Goal: Transaction & Acquisition: Purchase product/service

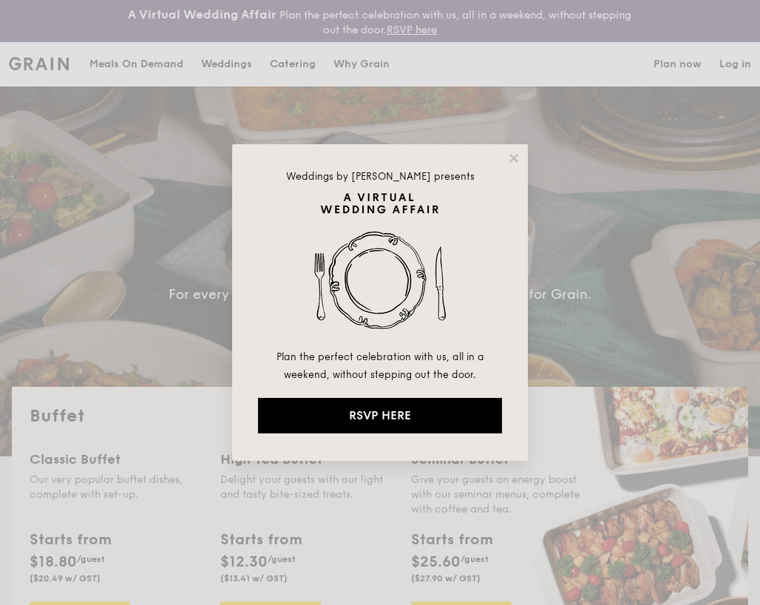
select select
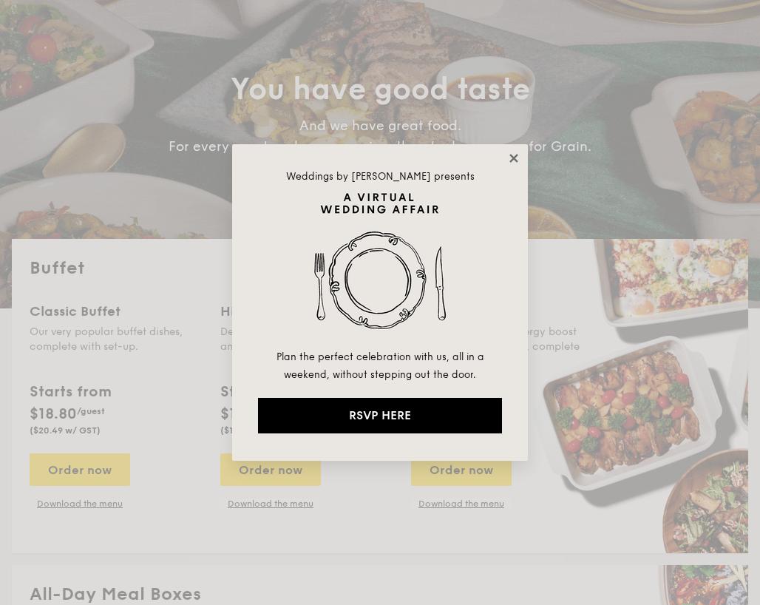
click at [508, 156] on icon at bounding box center [513, 158] width 13 height 13
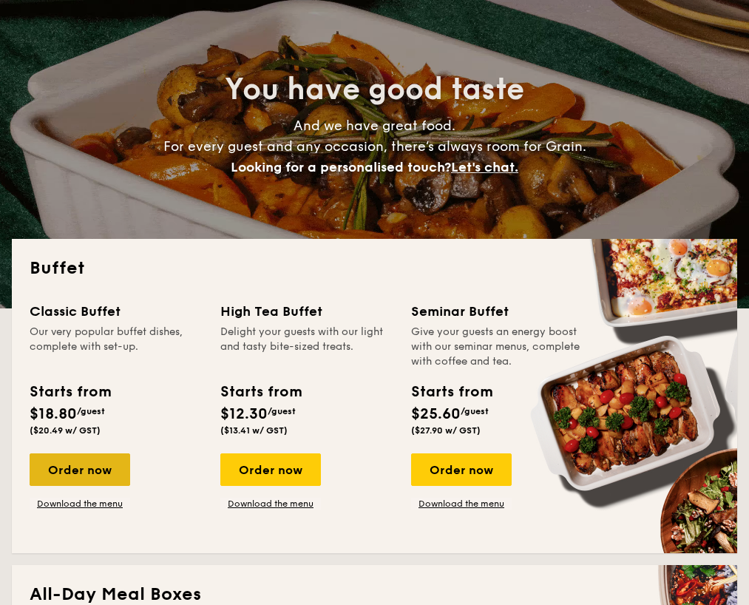
click at [62, 472] on div "Order now" at bounding box center [80, 469] width 101 height 33
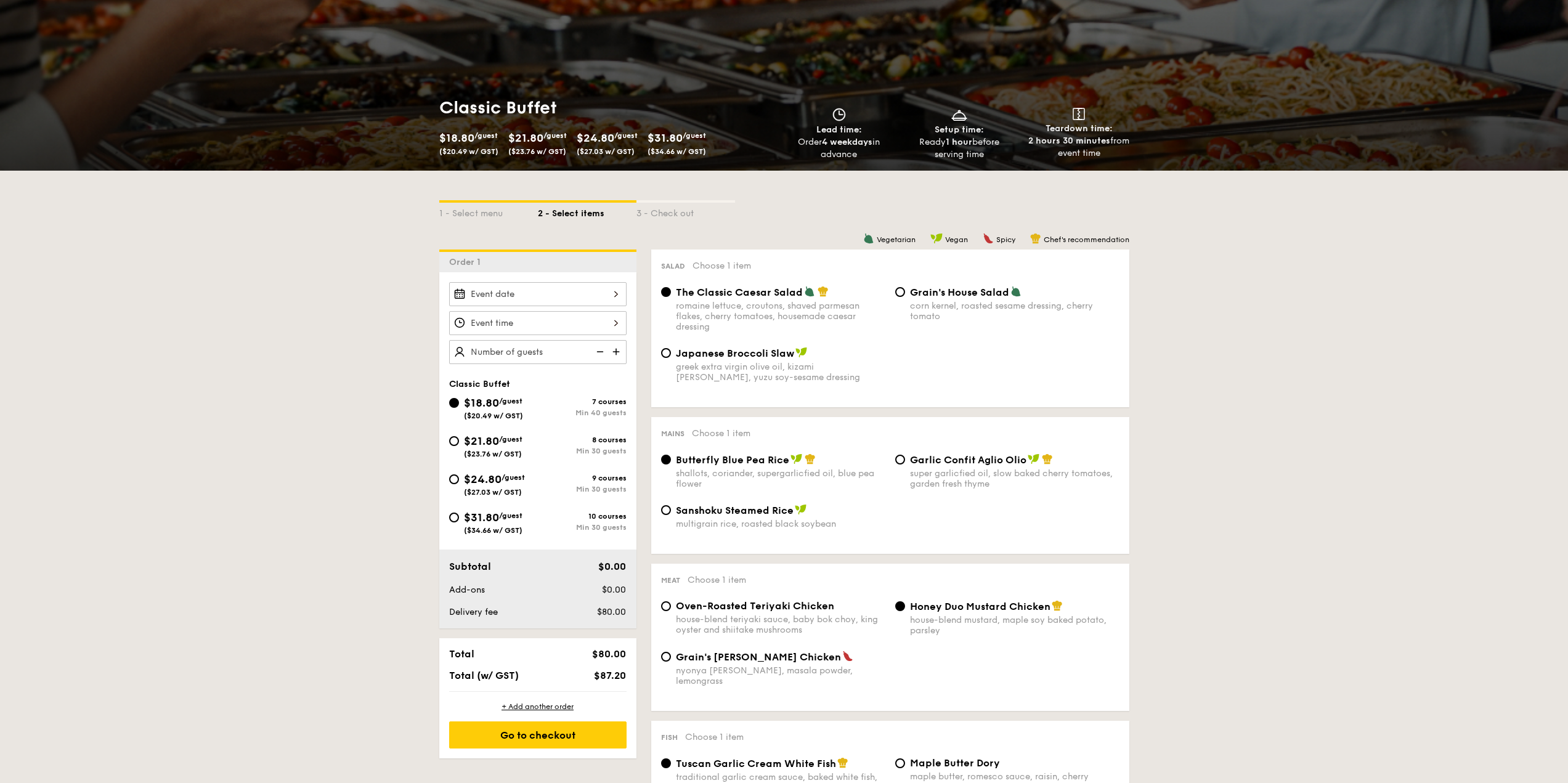
scroll to position [123, 0]
click at [458, 445] on div "$21.80 /guest ($23.76 w/ GST)" at bounding box center [493, 444] width 88 height 26
click at [458, 445] on input "$21.80 /guest ($23.76 w/ GST) 8 courses Min 30 guests" at bounding box center [454, 440] width 10 height 10
radio input "true"
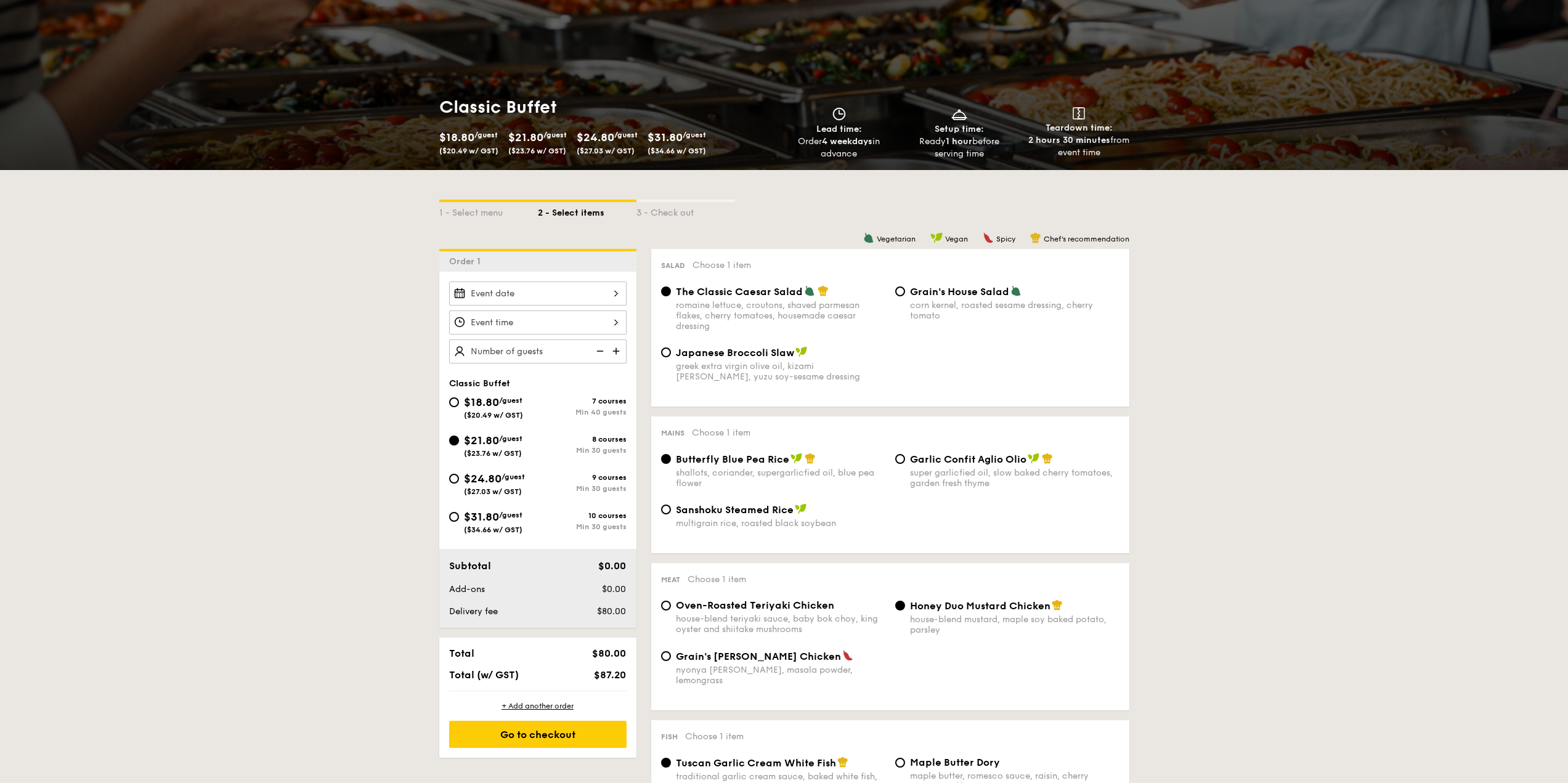
radio input "true"
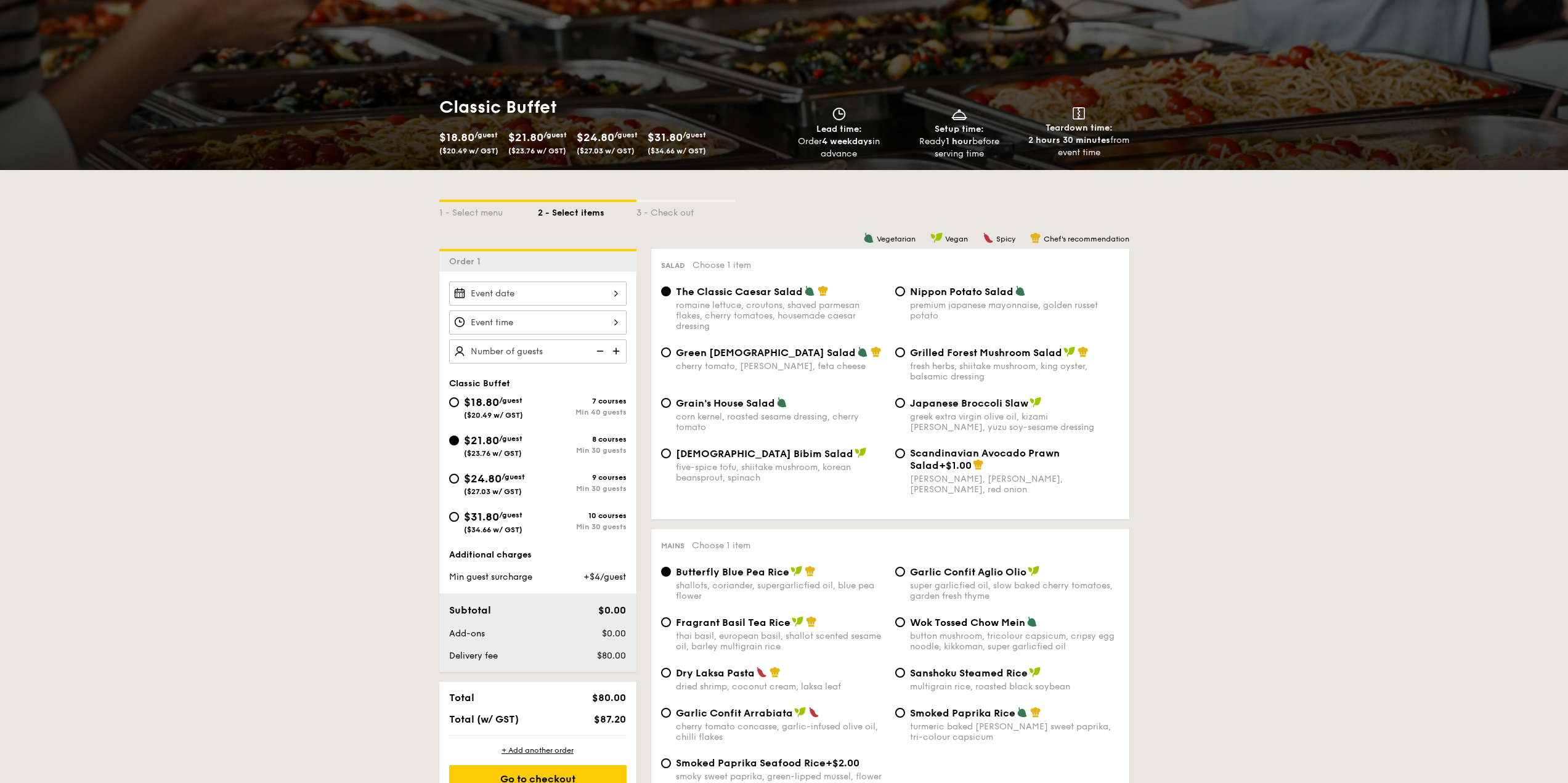
click at [633, 457] on span "[DEMOGRAPHIC_DATA] Bibim Salad" at bounding box center [764, 454] width 178 height 12
click at [633, 457] on input "Korean Bibim Salad five-spice tofu, shiitake mushroom, korean beansprout, spina…" at bounding box center [666, 454] width 10 height 10
radio input "true"
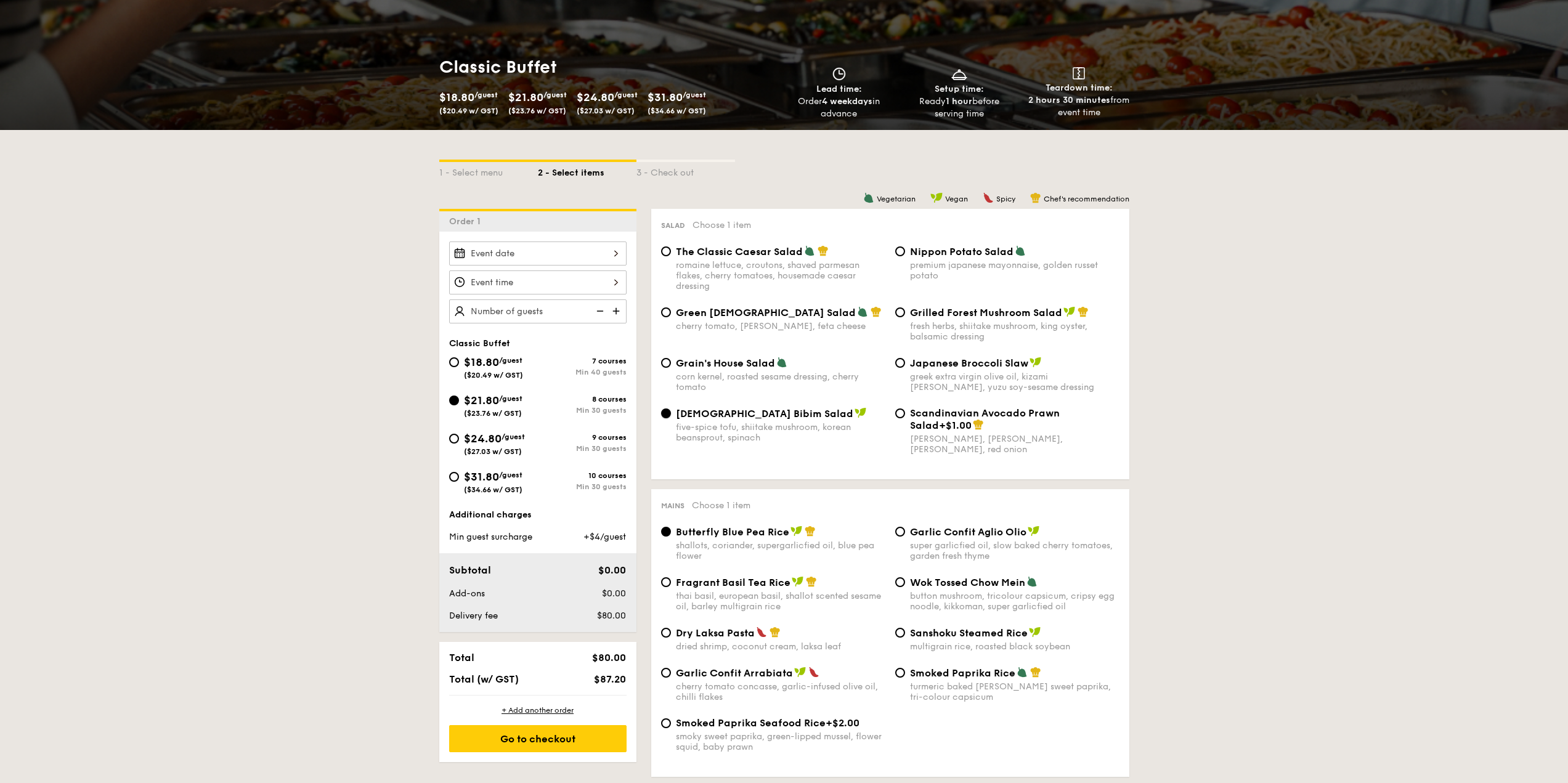
scroll to position [185, 0]
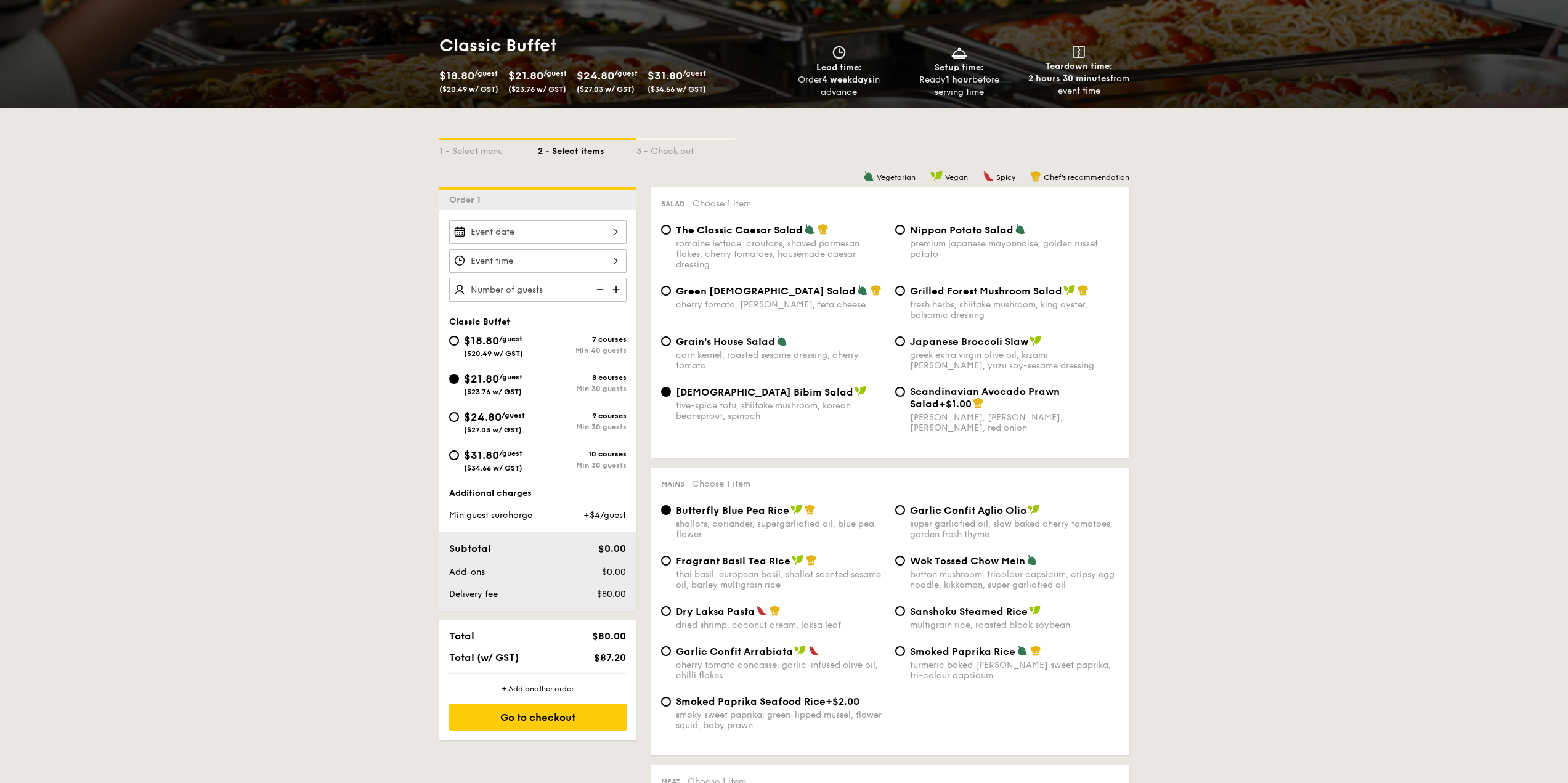
click at [633, 504] on div "Garlic Confit Aglio Olio" at bounding box center [1014, 510] width 209 height 13
click at [633, 504] on input "Garlic Confit Aglio Olio super garlicfied oil, slow baked cherry tomatoes, gard…" at bounding box center [900, 510] width 10 height 10
radio input "true"
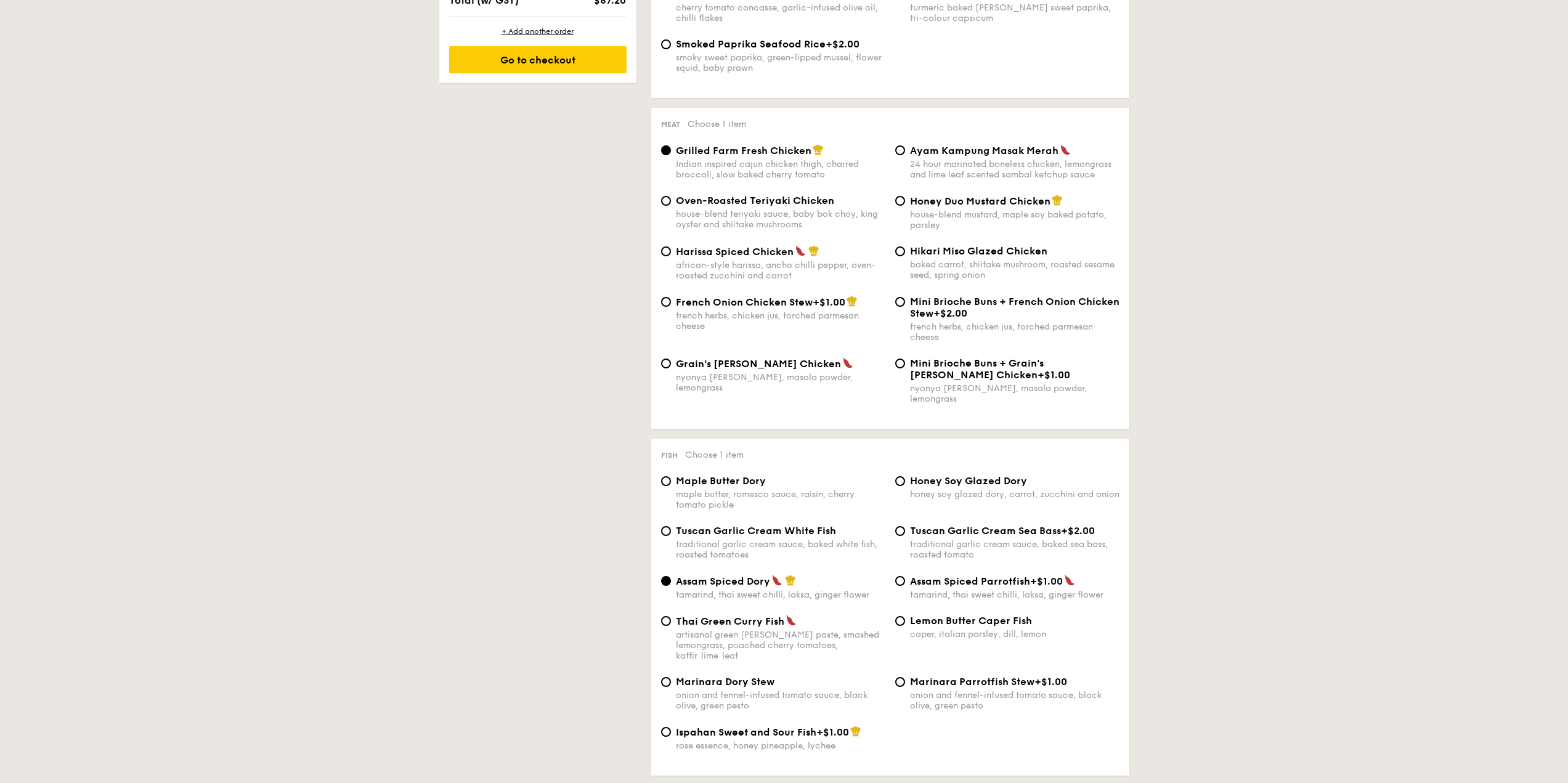
scroll to position [863, 0]
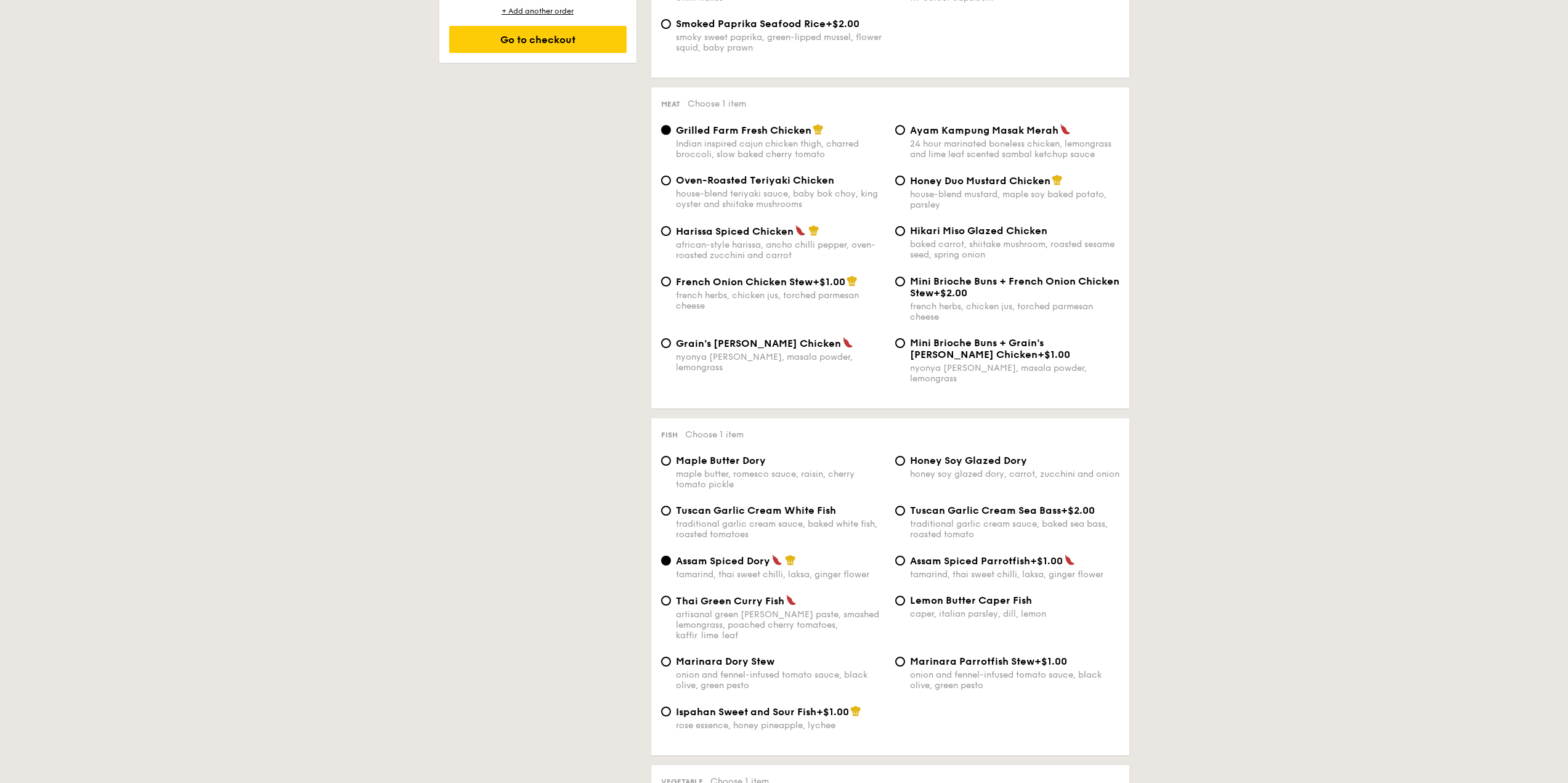
click at [633, 504] on div "Thai Green [PERSON_NAME] Fish artisanal green [PERSON_NAME] paste, smashed lemo…" at bounding box center [780, 617] width 209 height 46
click at [633, 504] on input "Thai Green [PERSON_NAME] Fish artisanal green [PERSON_NAME] paste, smashed lemo…" at bounding box center [666, 601] width 10 height 10
radio input "true"
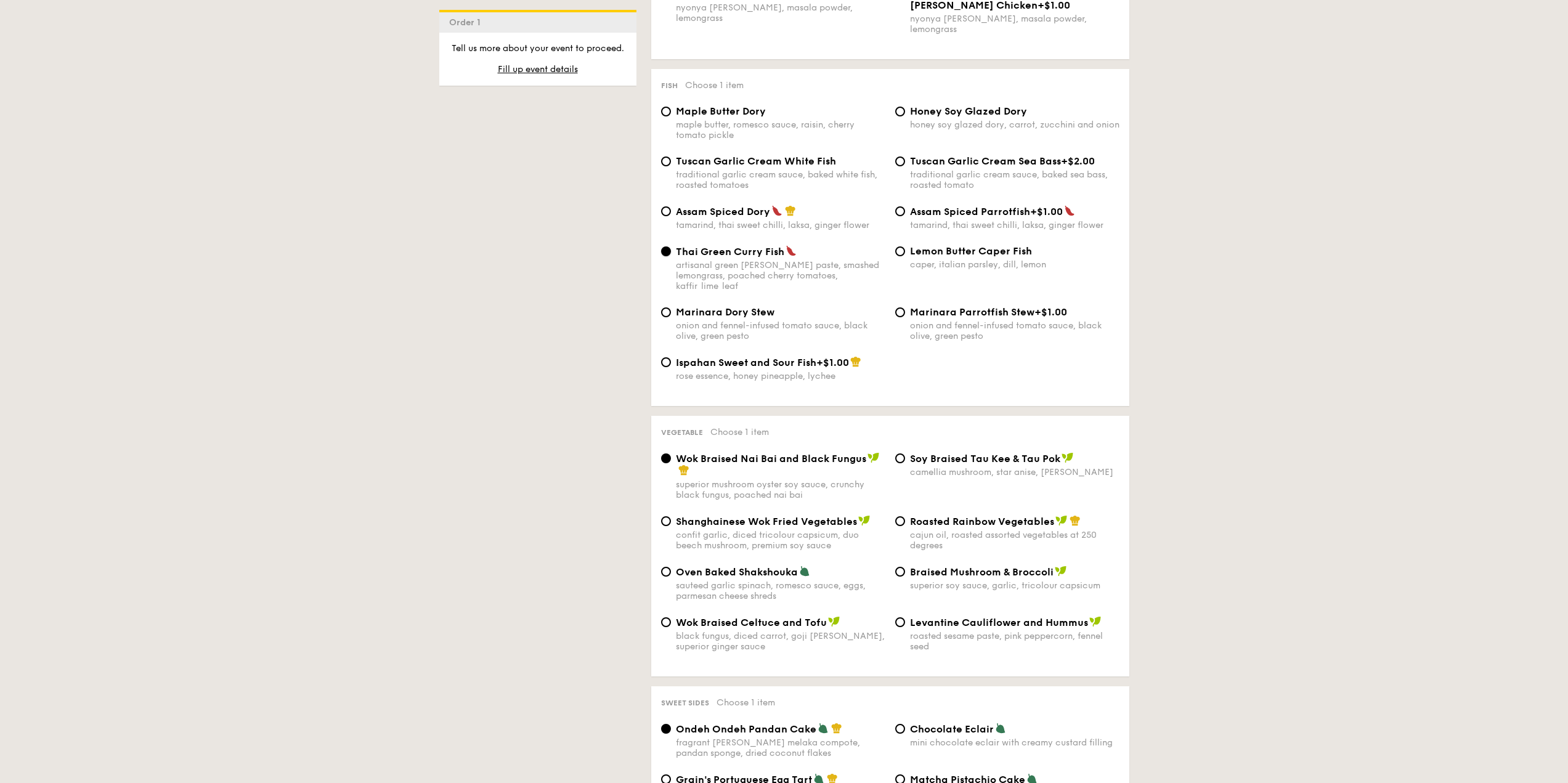
scroll to position [1232, 0]
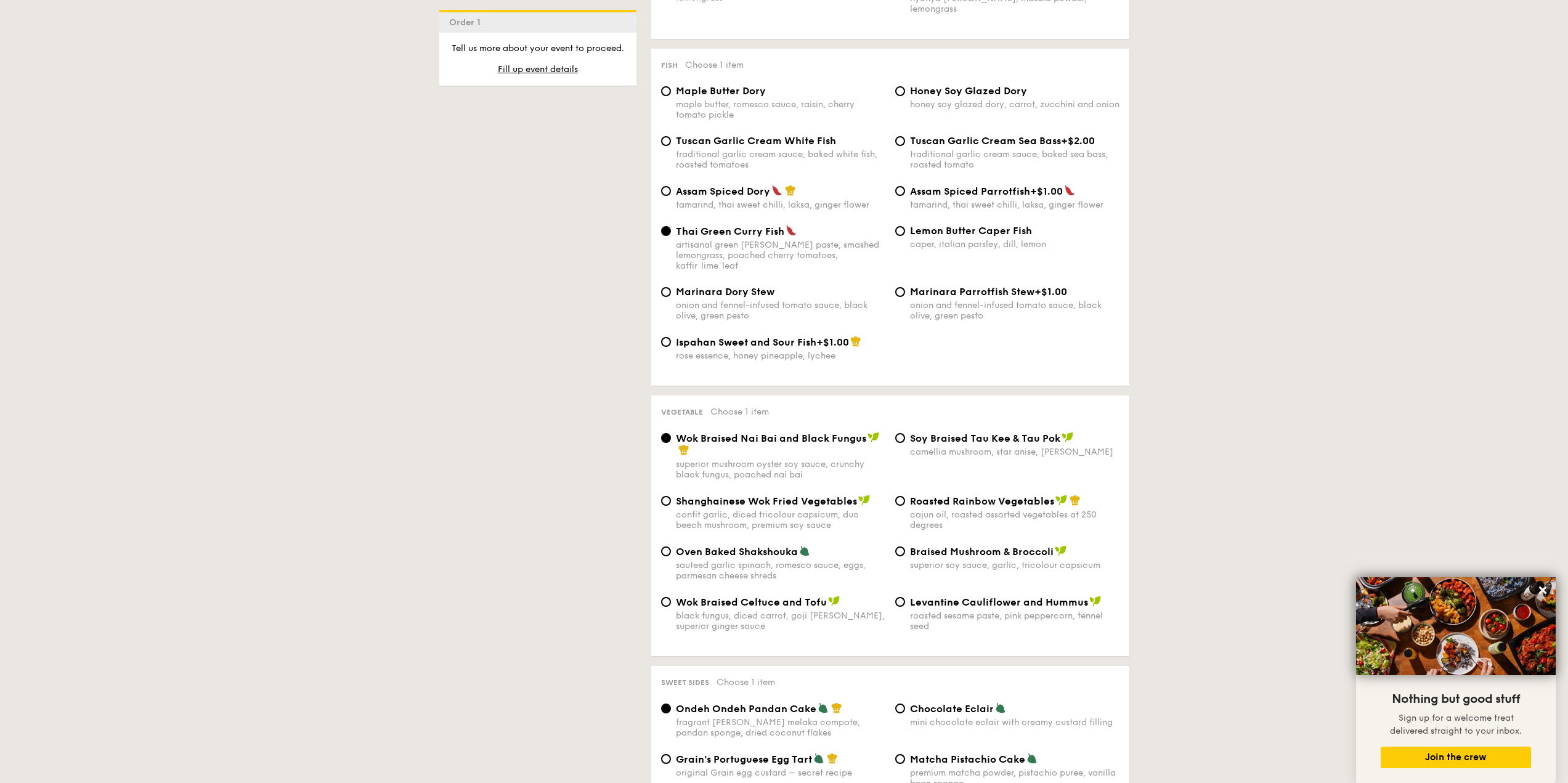
click at [633, 504] on span "Braised Mushroom & Broccoli" at bounding box center [982, 552] width 143 height 12
click at [633, 504] on input "Braised Mushroom & Broccoli superior soy sauce, garlic, tricolour capsicum" at bounding box center [900, 552] width 10 height 10
radio input "true"
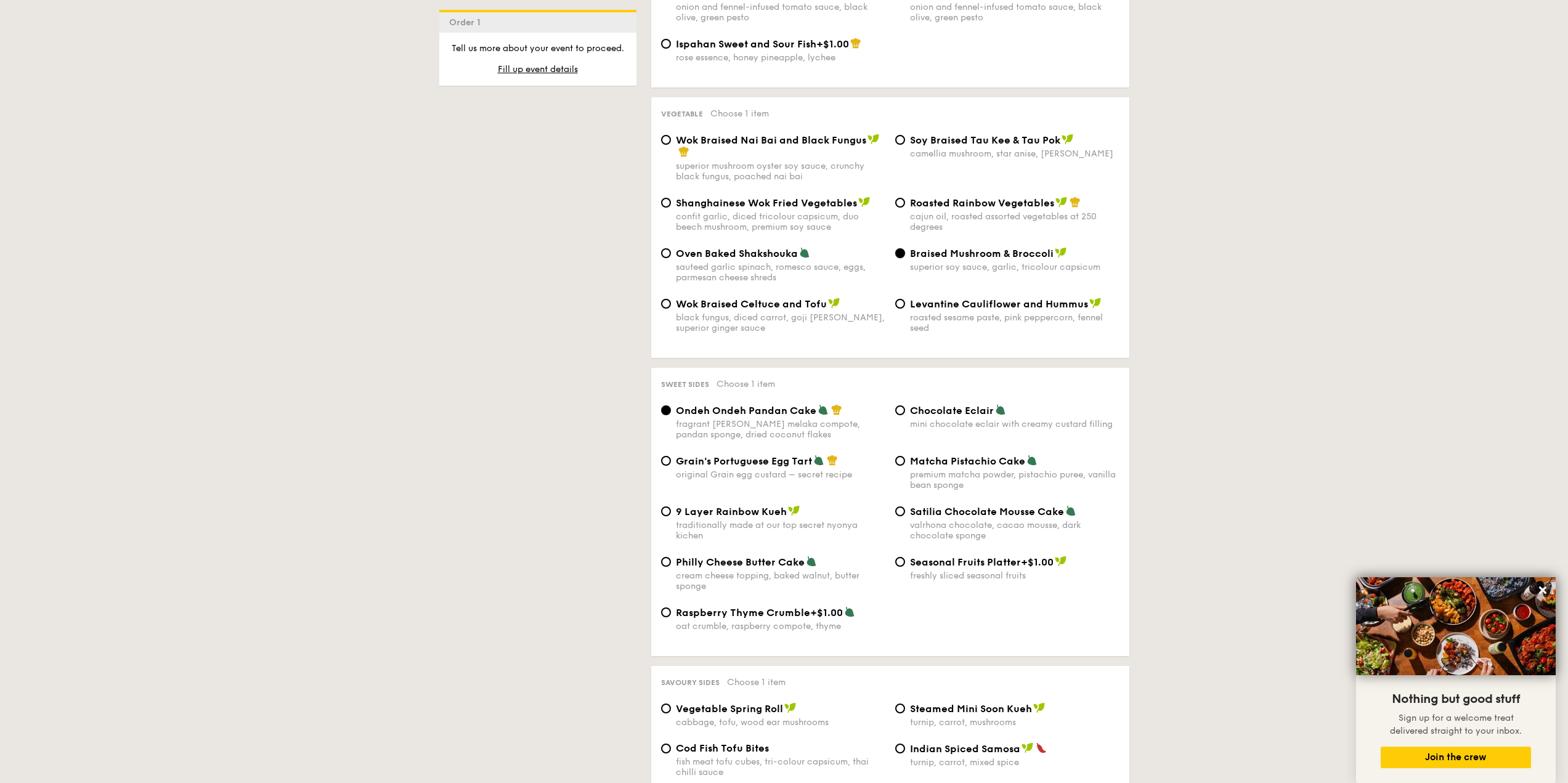
scroll to position [1541, 0]
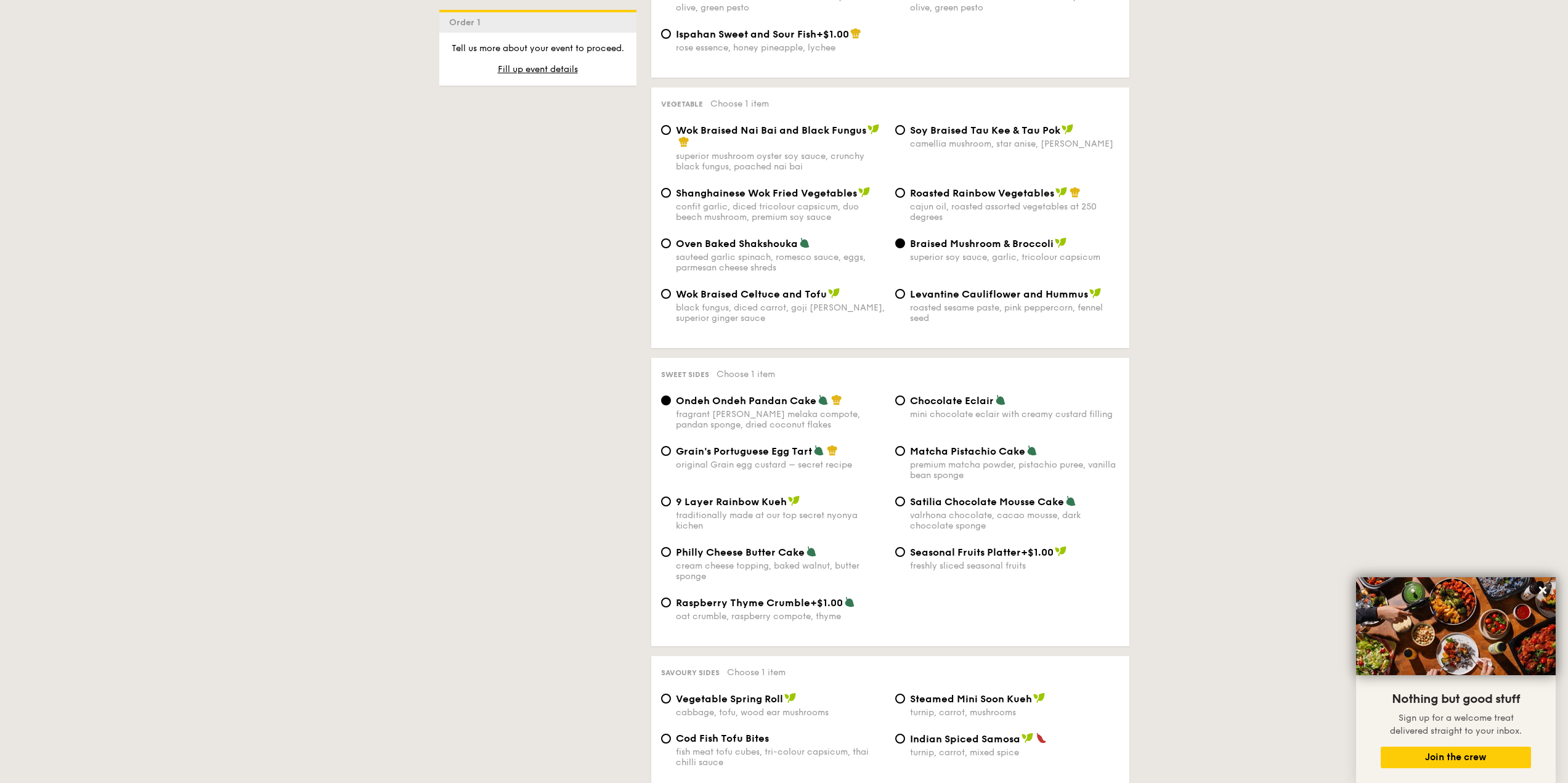
click at [633, 445] on span "Matcha Pistachio Cake" at bounding box center [968, 451] width 115 height 12
click at [633, 446] on input "Matcha Pistachio Cake premium matcha powder, pistachio puree, vanilla bean spon…" at bounding box center [900, 451] width 10 height 10
radio input "true"
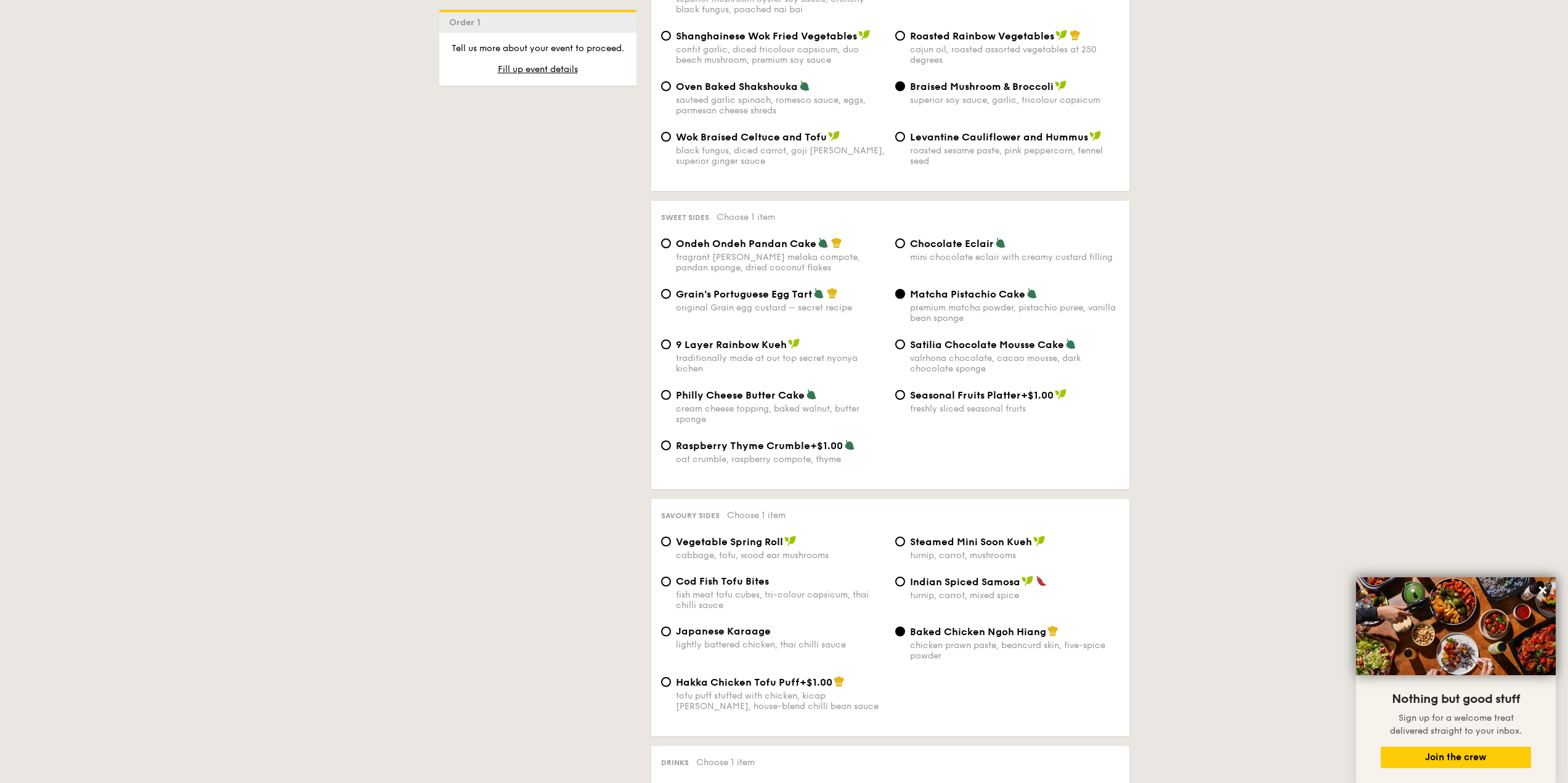
scroll to position [1725, 0]
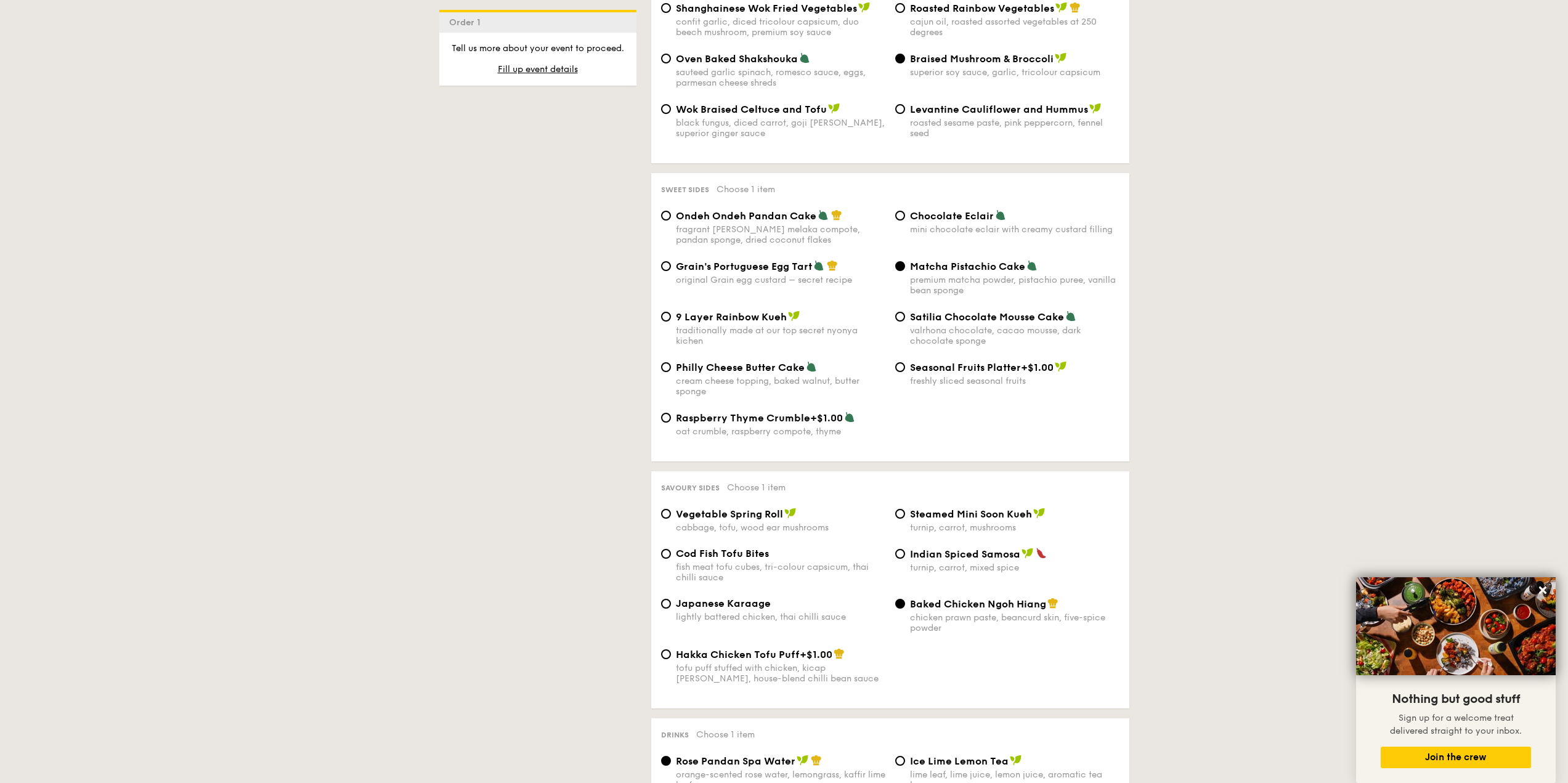
click at [633, 504] on span "Japanese Karaage" at bounding box center [724, 604] width 95 height 12
click at [633, 504] on input "Japanese Karaage lightly battered chicken, thai chilli sauce" at bounding box center [666, 604] width 10 height 10
radio input "true"
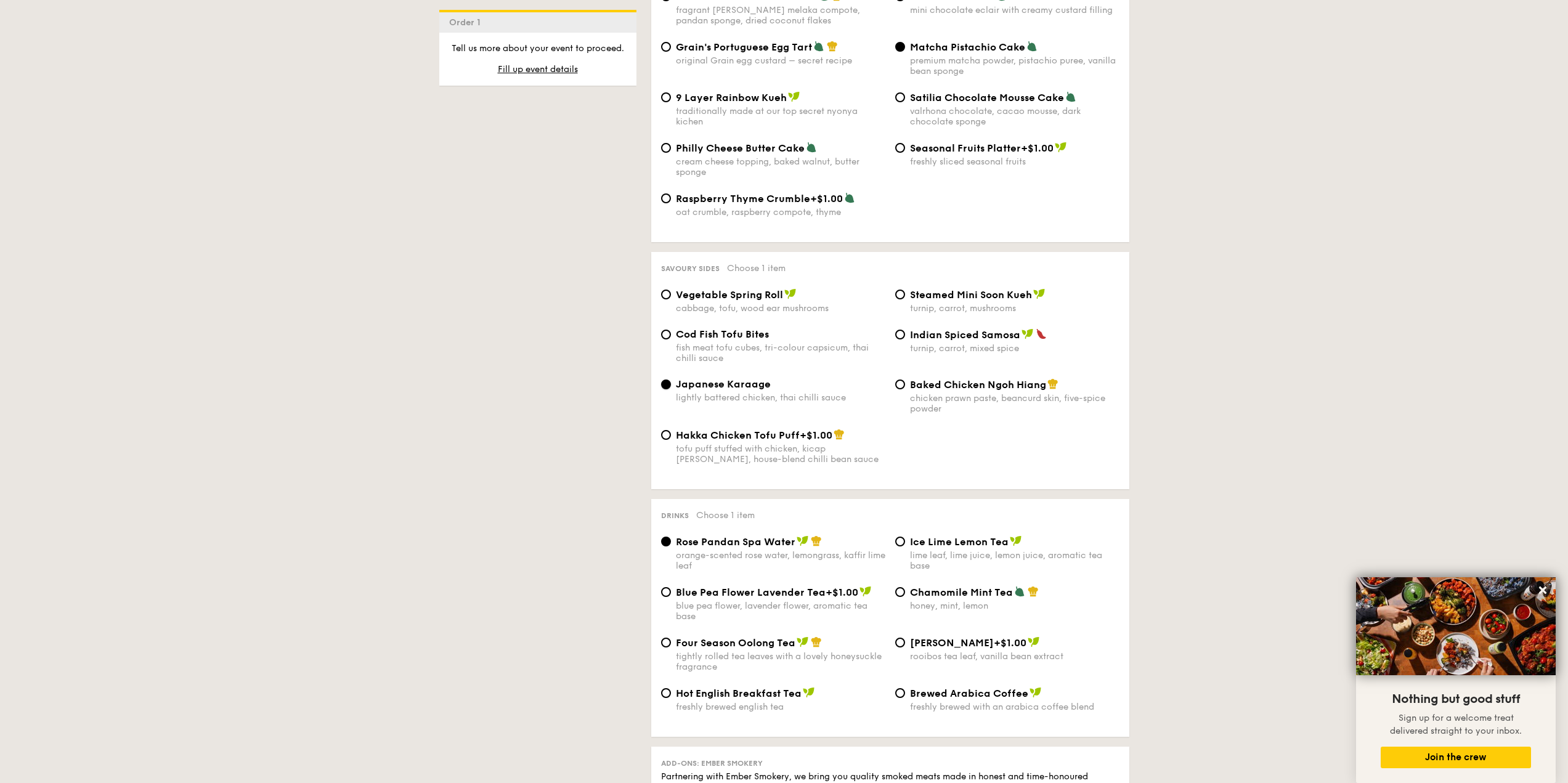
scroll to position [1972, 0]
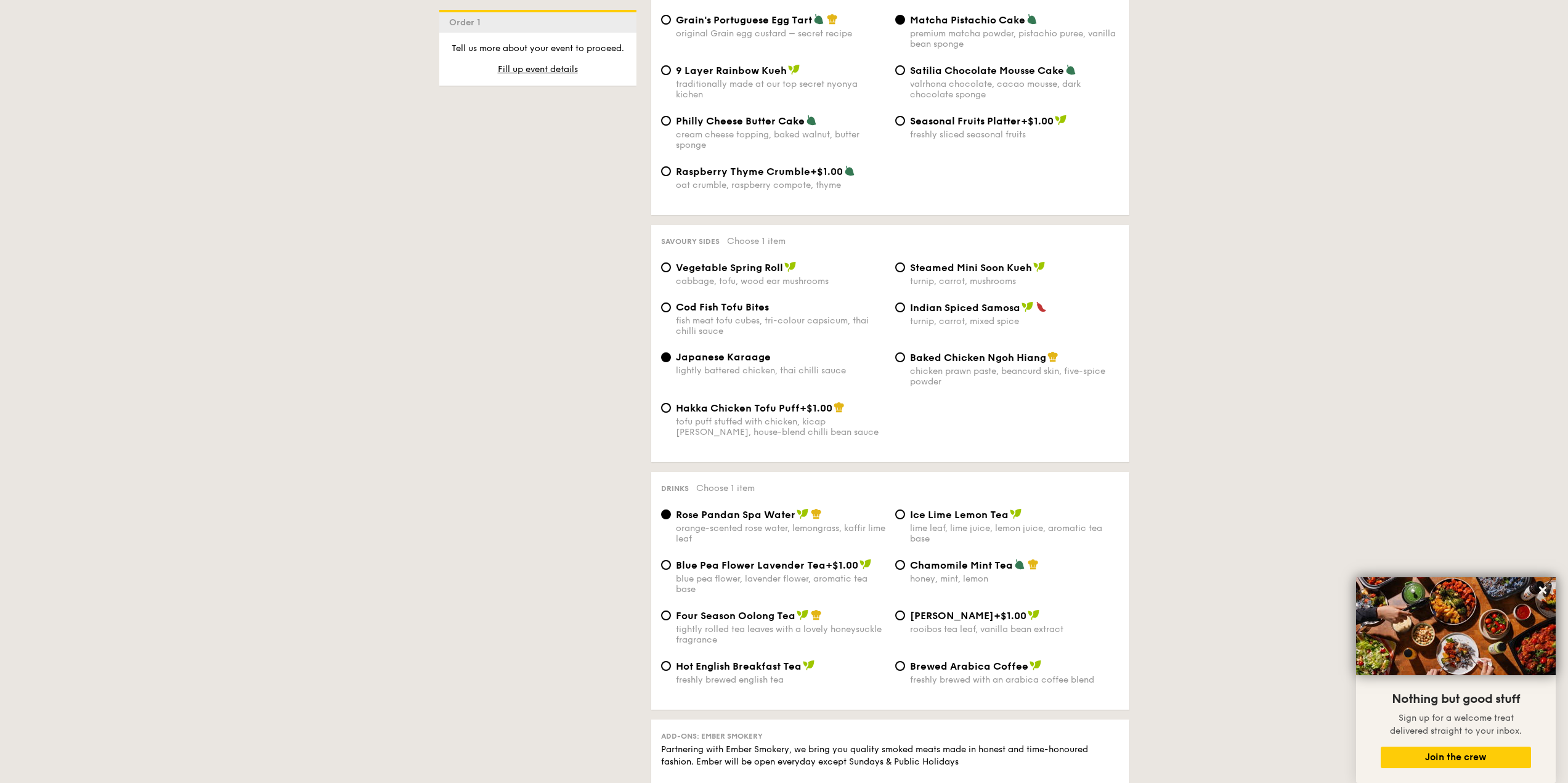
click at [633, 504] on span "Four Season Oolong Tea" at bounding box center [735, 616] width 119 height 12
click at [633, 504] on input "Four Season Oolong Tea tightly rolled tea leaves with a lovely honeysuckle frag…" at bounding box center [666, 615] width 10 height 10
radio input "true"
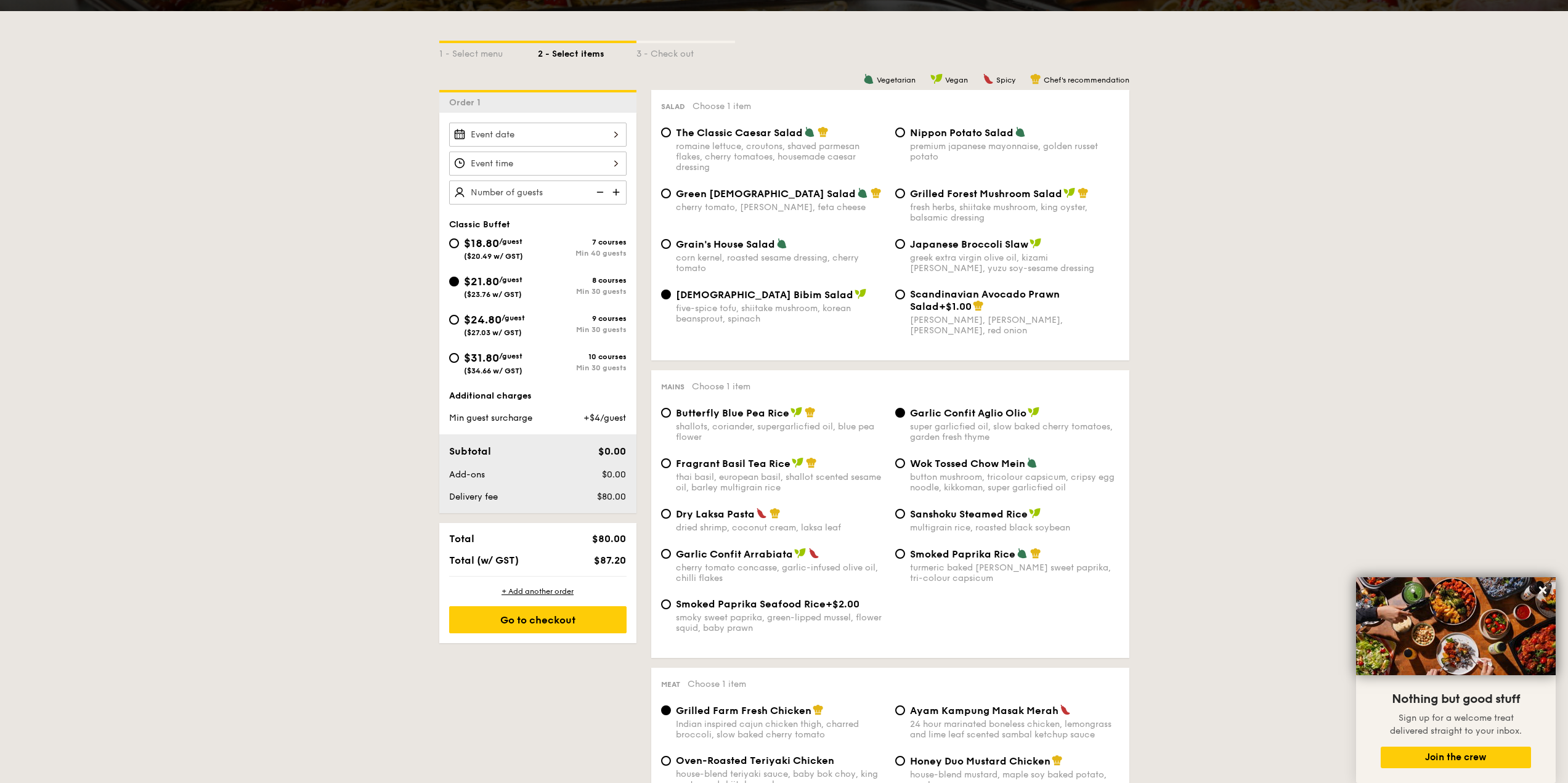
scroll to position [247, 0]
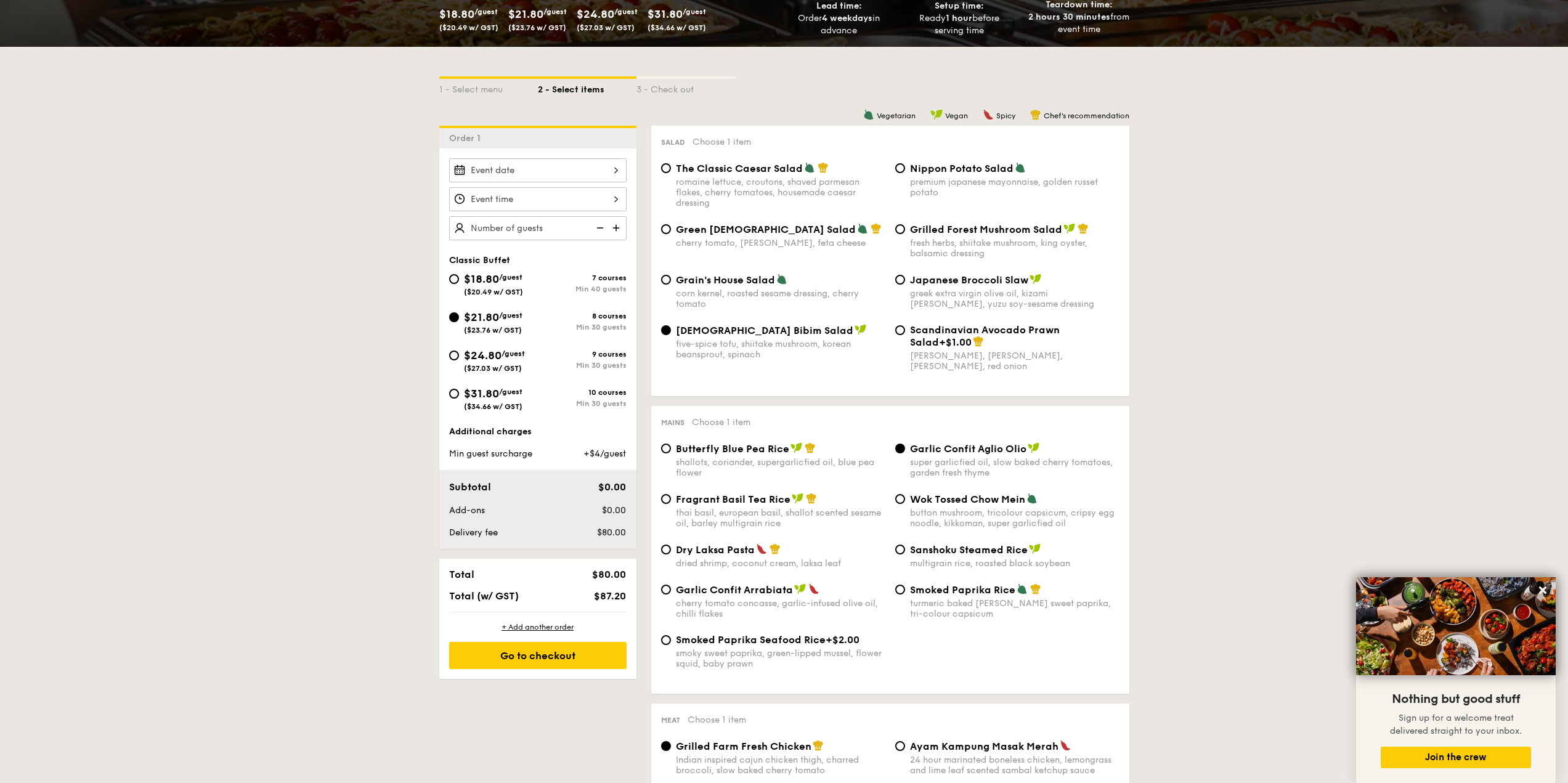
click at [575, 175] on div at bounding box center [538, 170] width 178 height 24
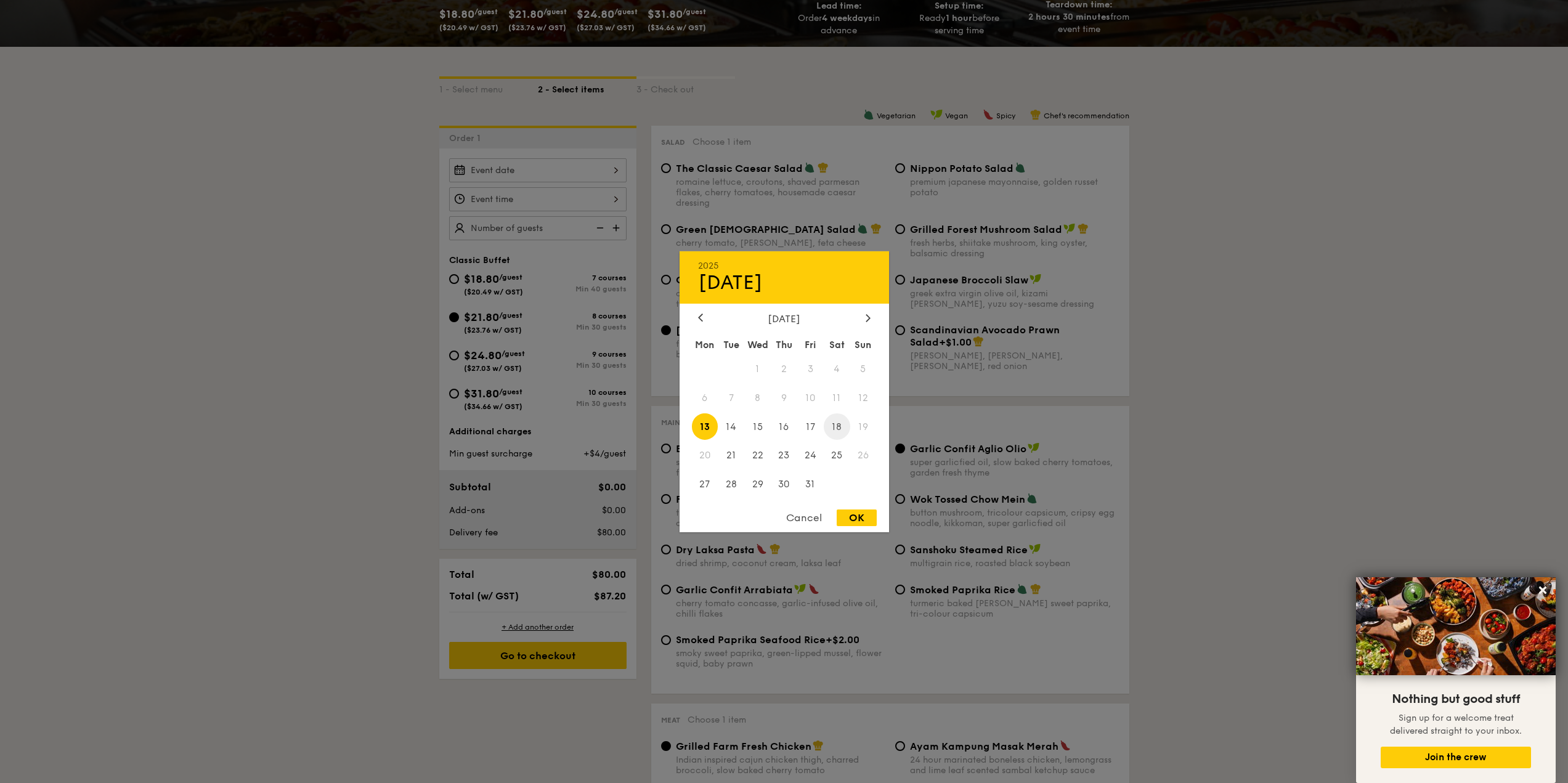
click at [633, 424] on span "18" at bounding box center [837, 427] width 27 height 27
click at [633, 504] on div "OK" at bounding box center [857, 518] width 40 height 17
type input "[DATE]"
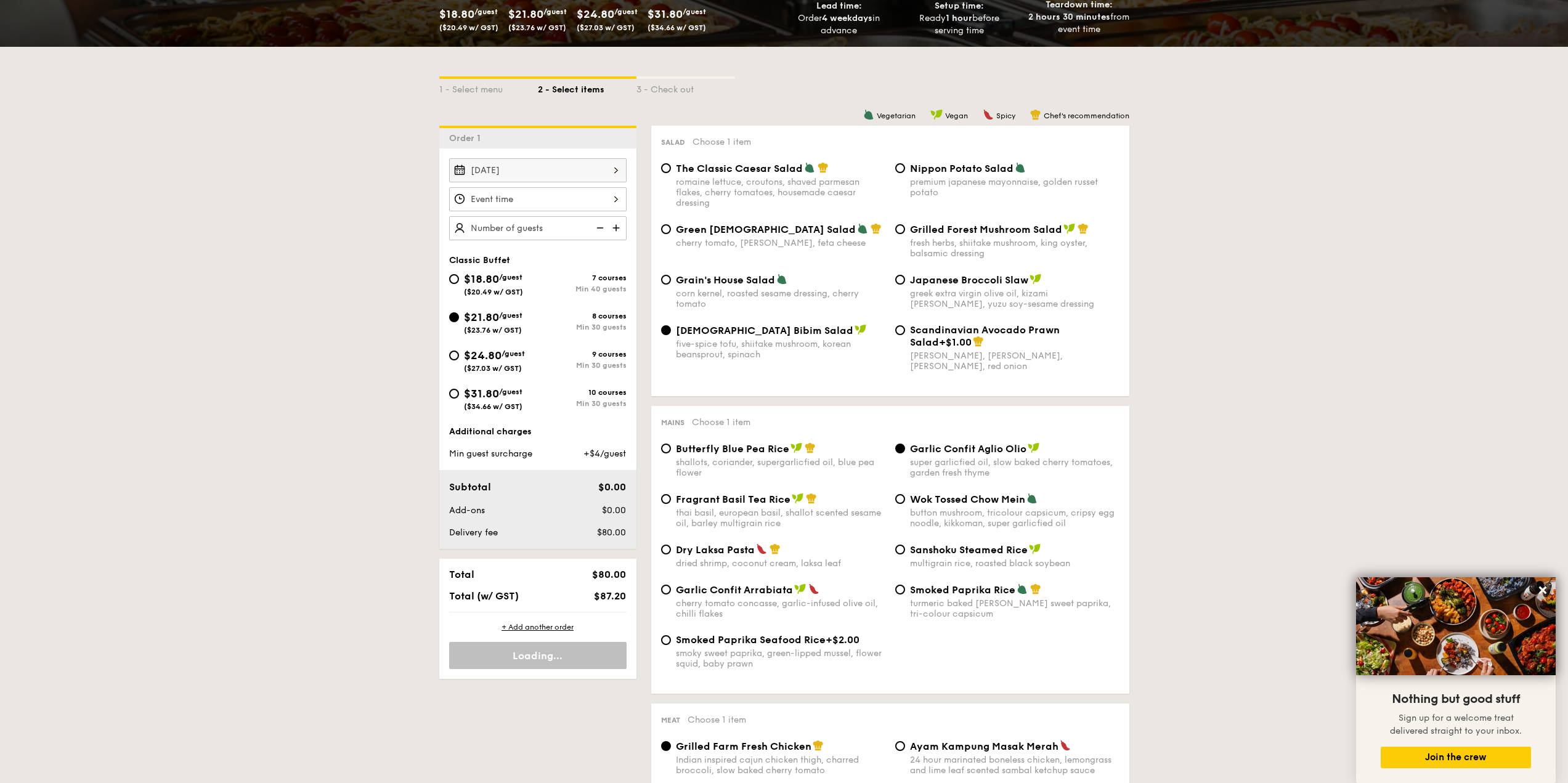
click at [590, 202] on div at bounding box center [538, 199] width 178 height 24
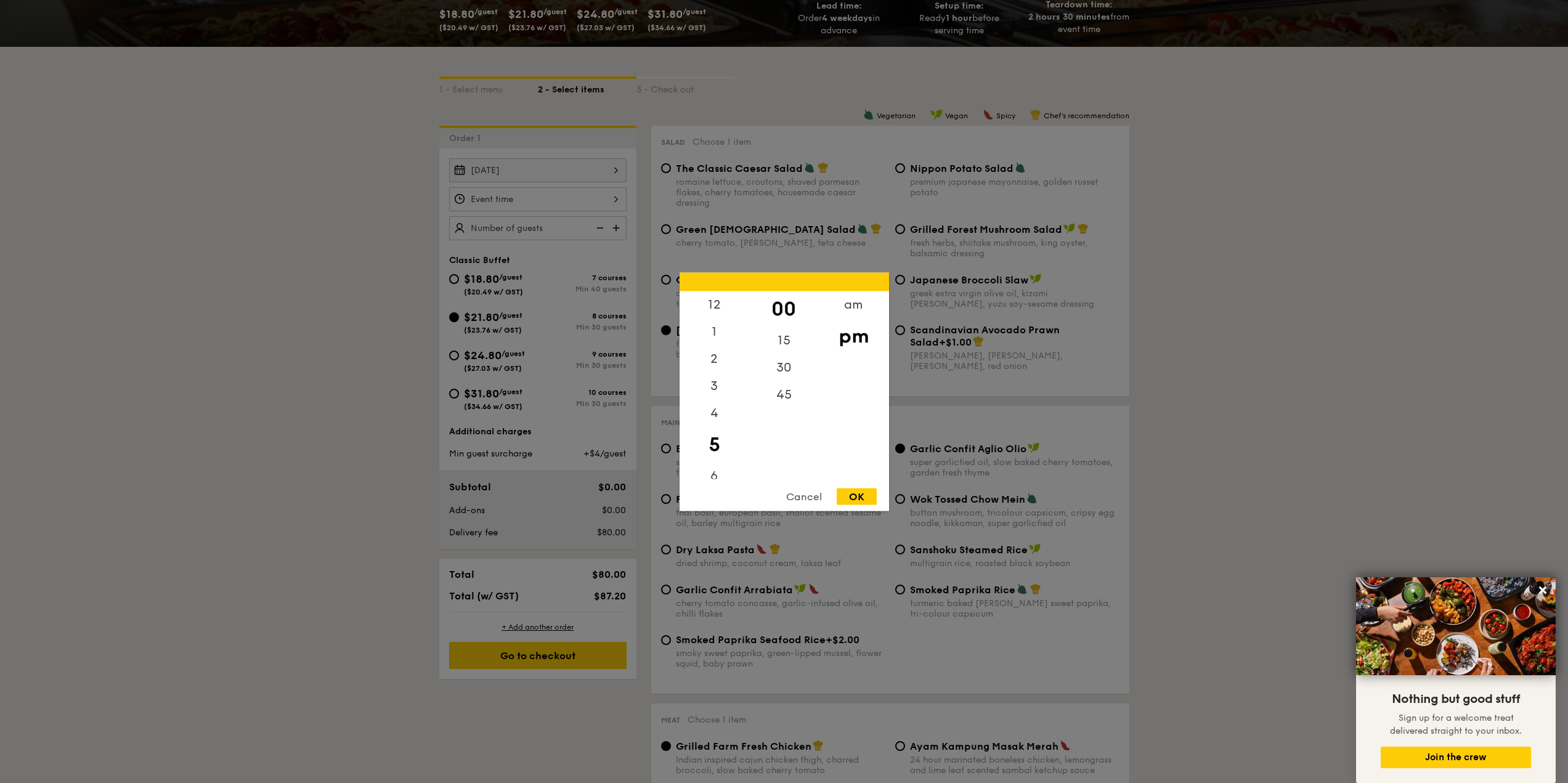
click at [633, 493] on div "OK" at bounding box center [857, 496] width 40 height 17
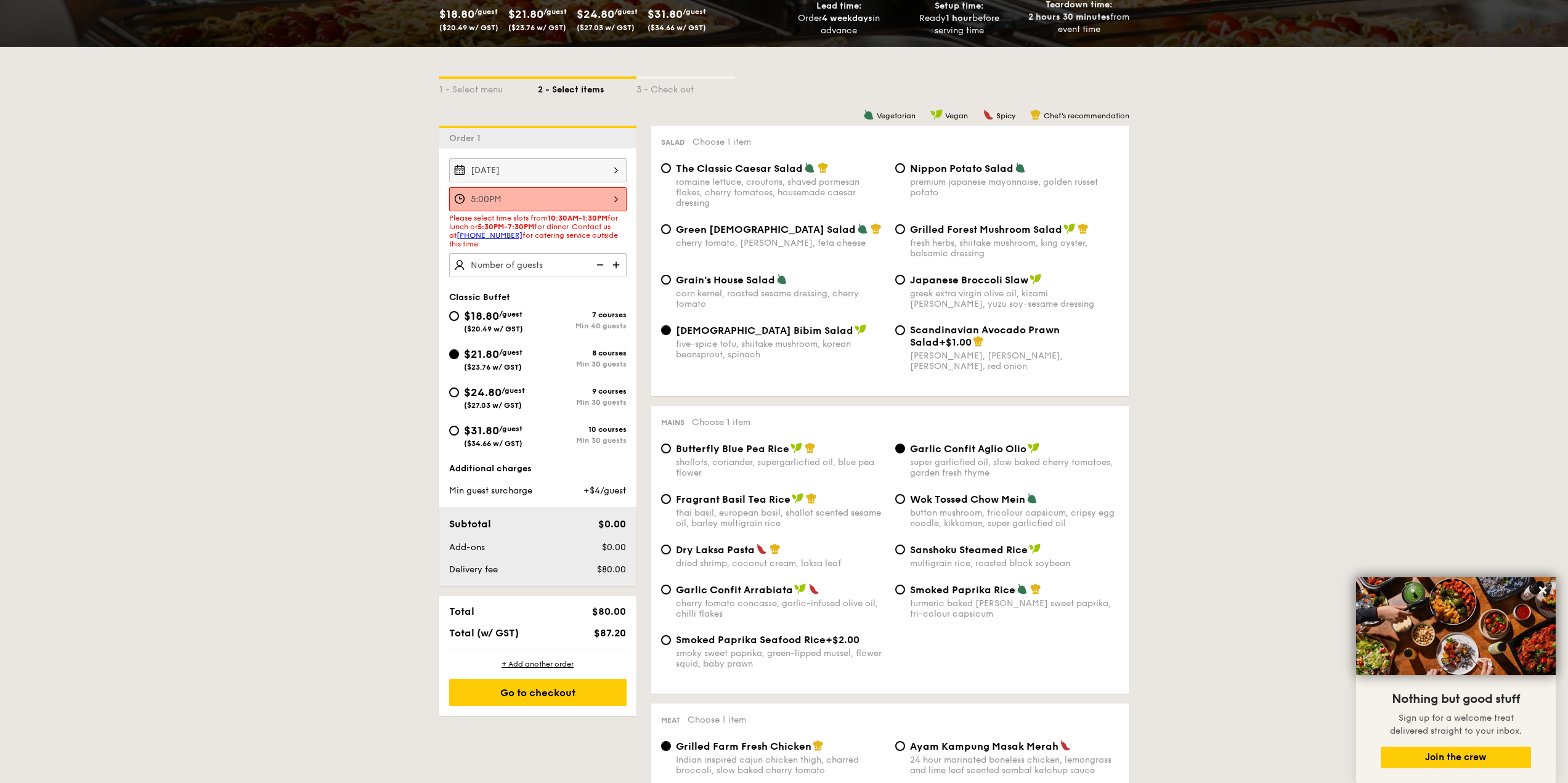
click at [565, 197] on div "5:00PM" at bounding box center [538, 199] width 178 height 24
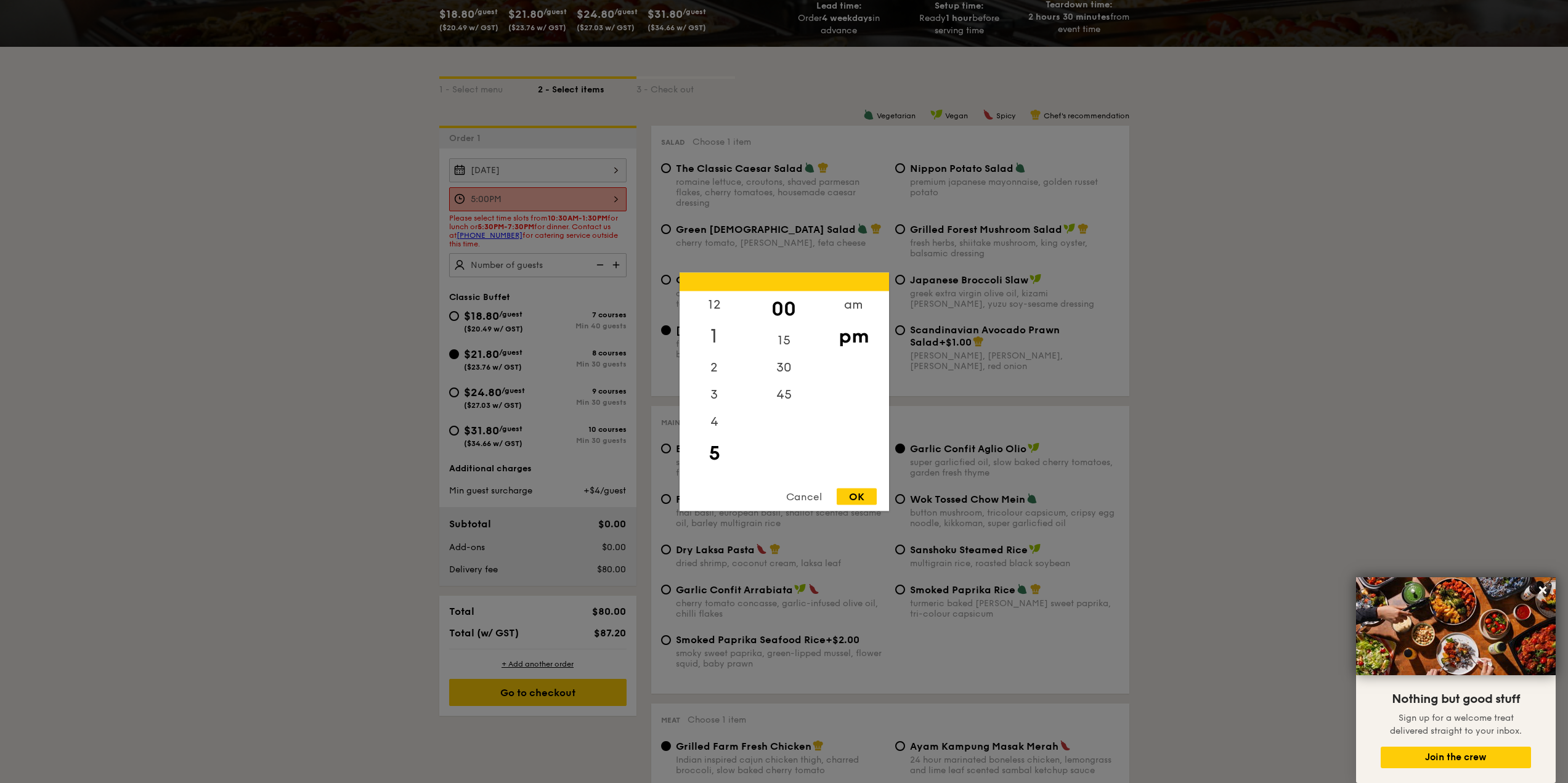
click at [633, 338] on div "1" at bounding box center [714, 335] width 70 height 36
click at [633, 486] on div "12 1 2 3 4 5 6 7 8 9 10 11 00 15 30 45 am pm Cancel OK" at bounding box center [784, 392] width 209 height 238
click at [633, 494] on div "OK" at bounding box center [857, 496] width 40 height 17
type input "1:00PM"
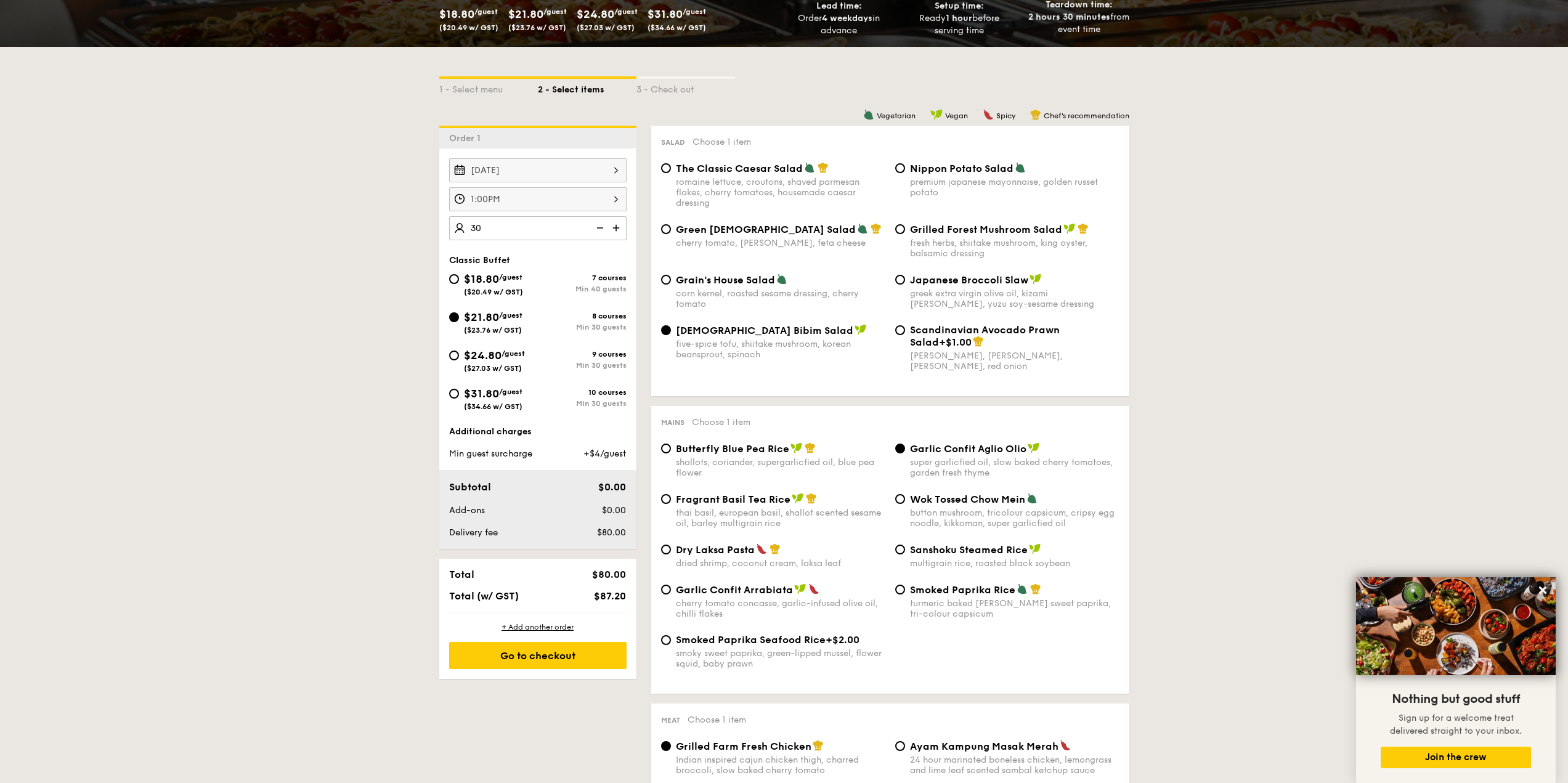
type input "30 guests"
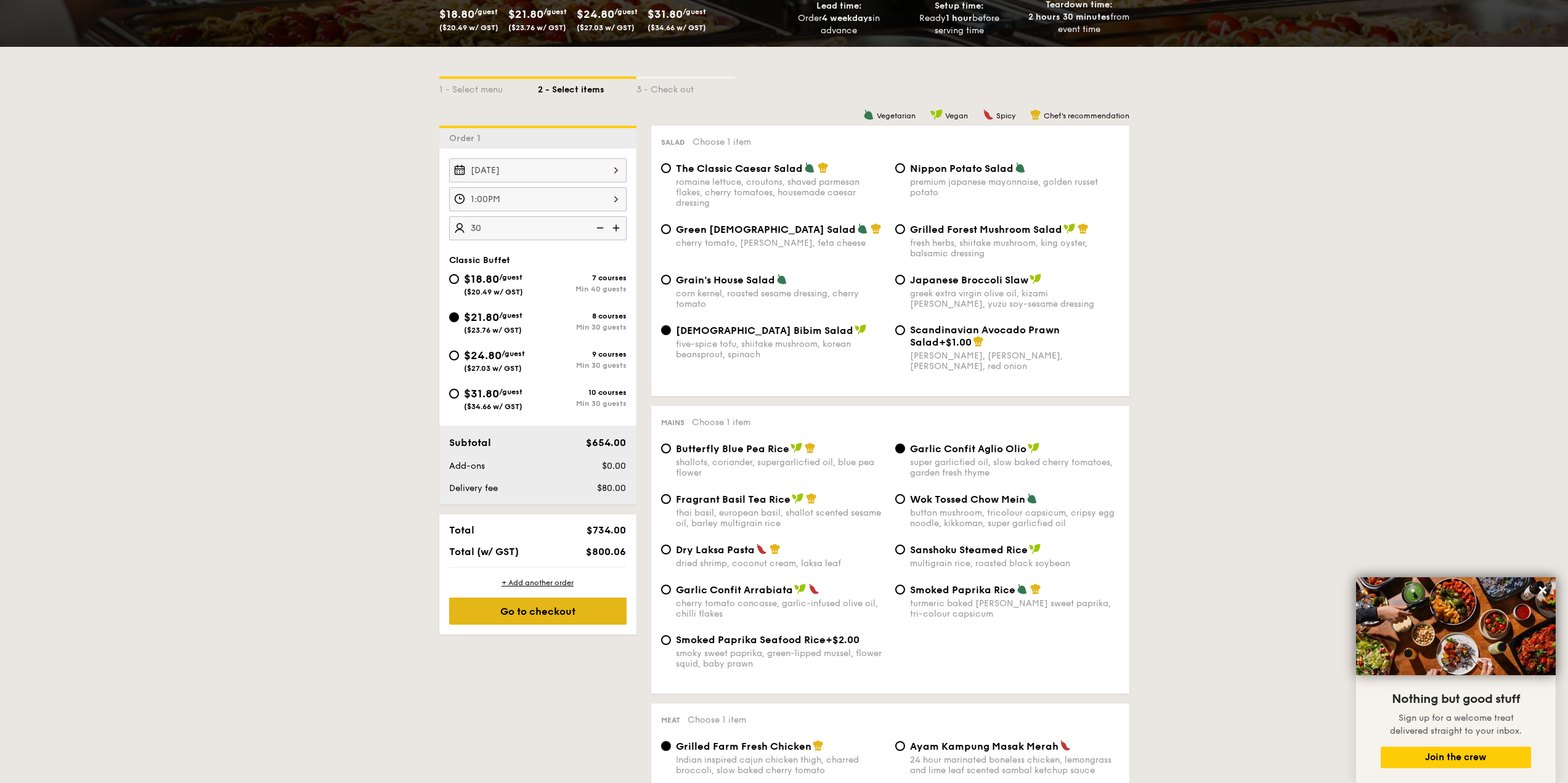
click at [521, 504] on div "Go to checkout" at bounding box center [538, 611] width 178 height 28
